Goal: Navigation & Orientation: Find specific page/section

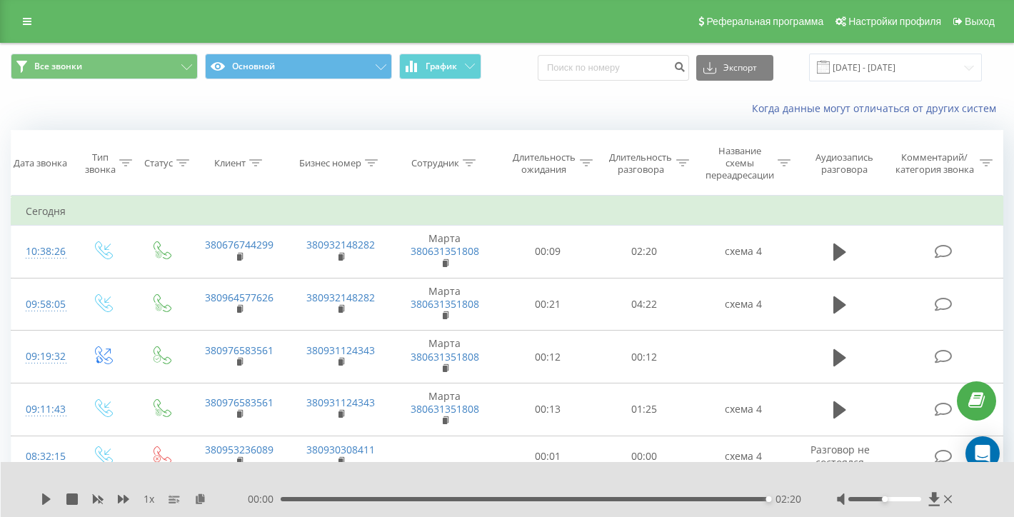
click at [21, 15] on div "Реферальная программа Настройки профиля Выход" at bounding box center [507, 21] width 1014 height 43
click at [25, 25] on icon at bounding box center [27, 21] width 9 height 10
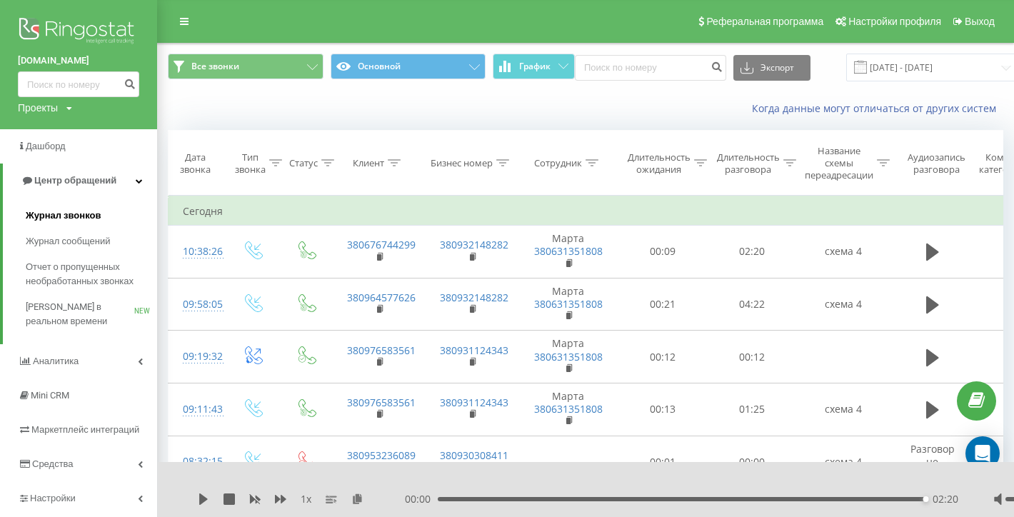
click at [61, 203] on link "Журнал звонков" at bounding box center [91, 216] width 131 height 26
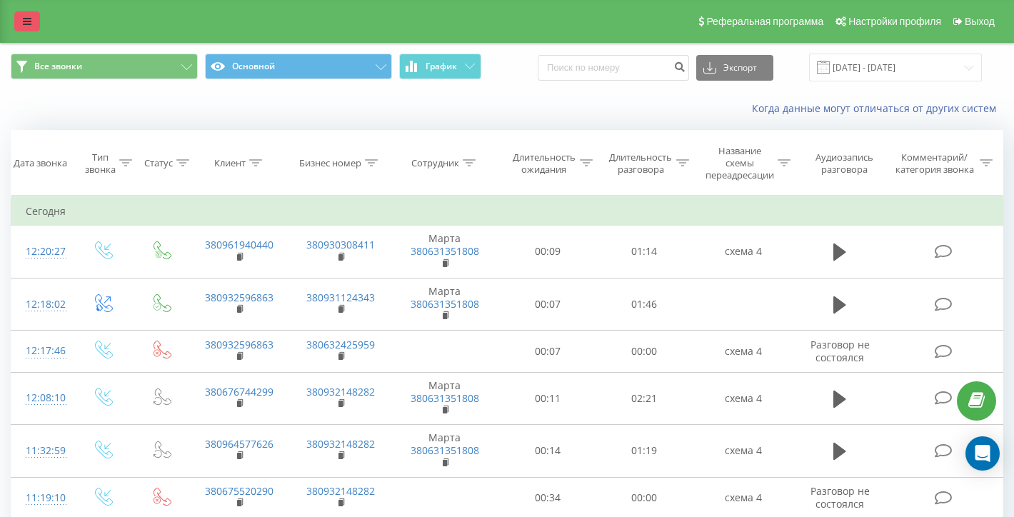
click at [21, 29] on link at bounding box center [27, 21] width 26 height 20
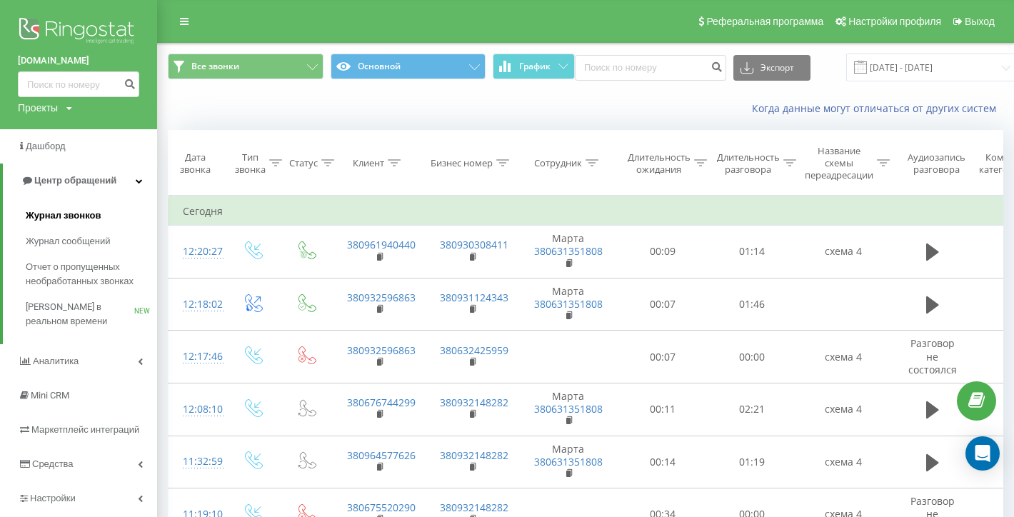
click at [64, 211] on span "Журнал звонков" at bounding box center [63, 216] width 75 height 14
